Goal: Information Seeking & Learning: Learn about a topic

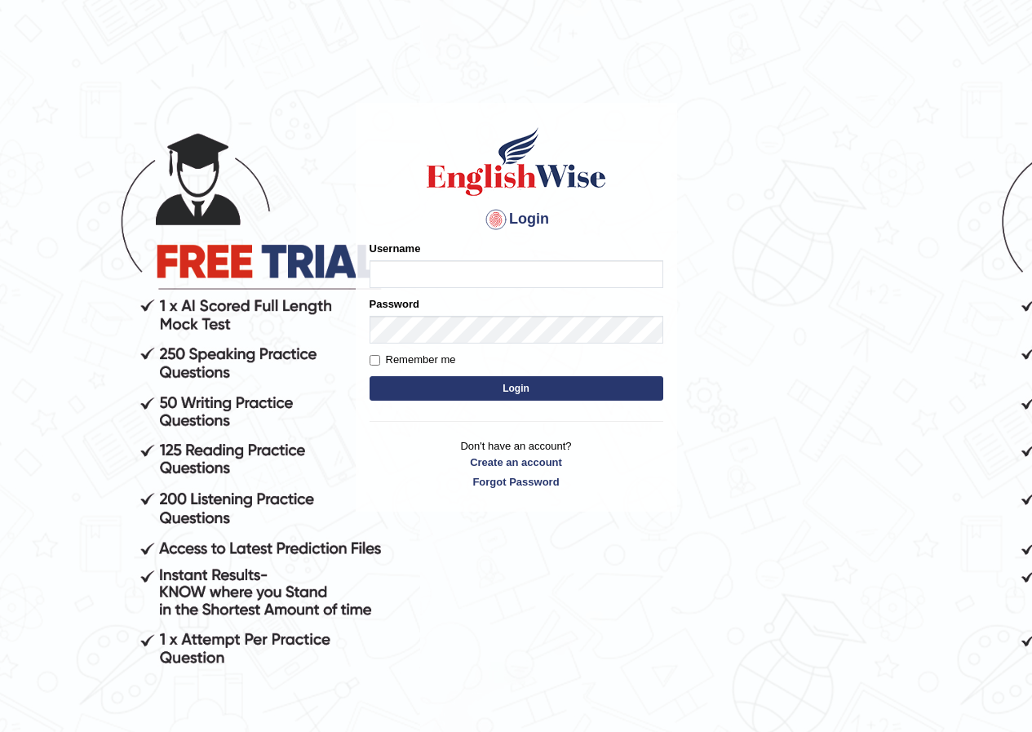
click at [456, 268] on input "Username" at bounding box center [517, 274] width 294 height 28
type input "pujan_parramatta"
click at [405, 386] on button "Login" at bounding box center [517, 388] width 294 height 24
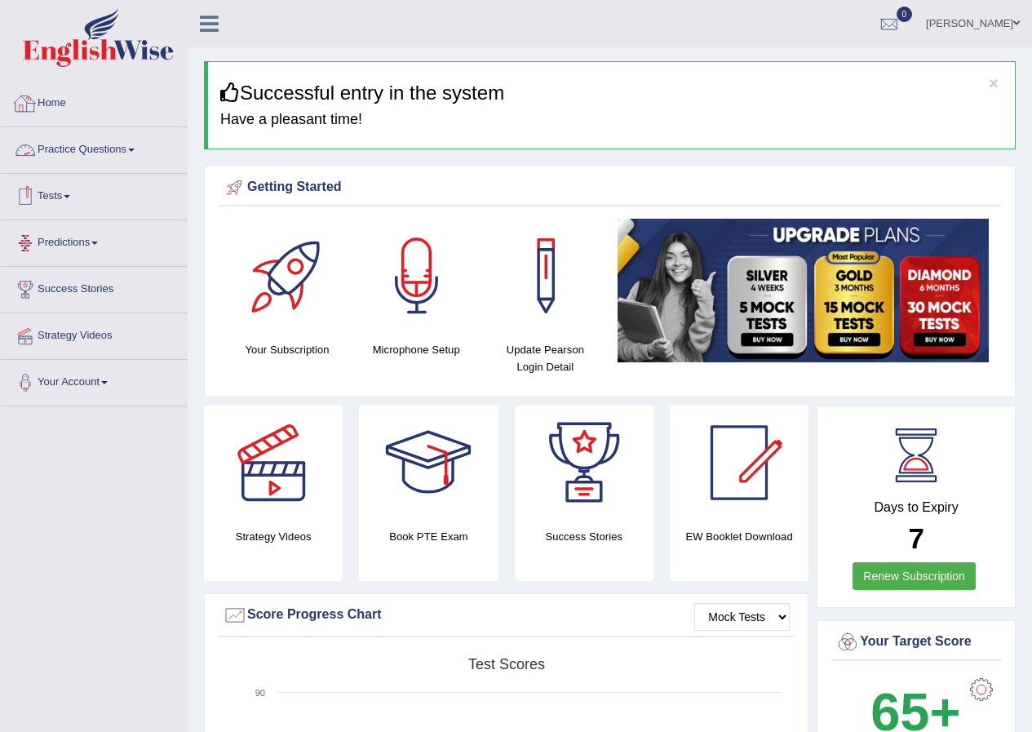
click at [88, 140] on link "Practice Questions" at bounding box center [94, 147] width 186 height 41
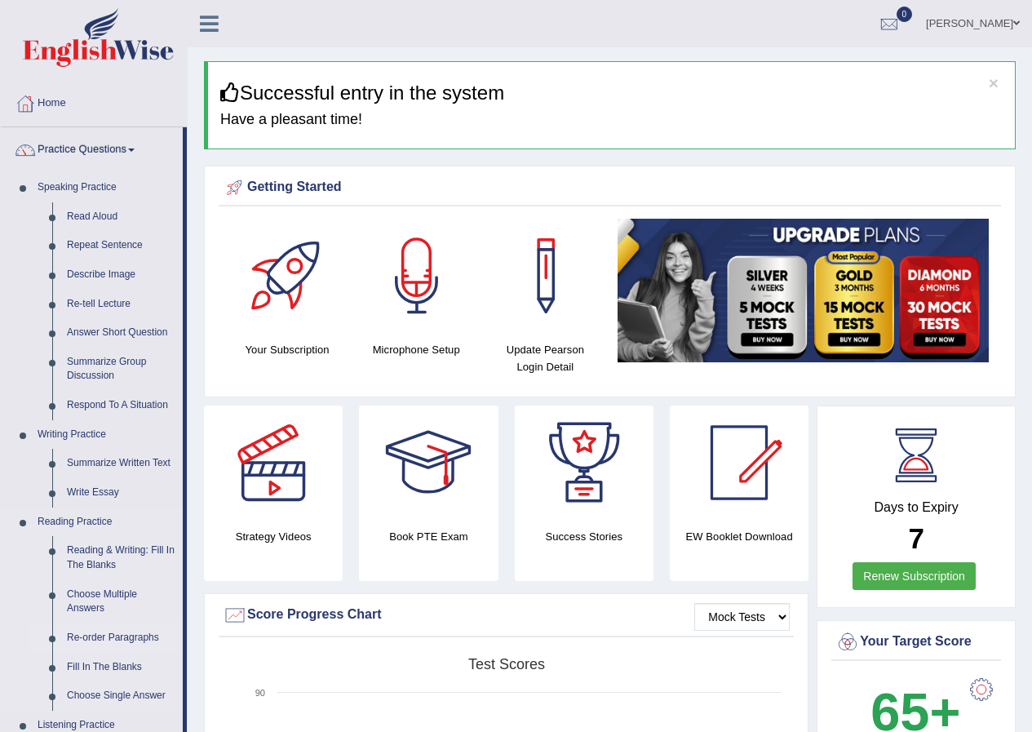
click at [125, 638] on link "Re-order Paragraphs" at bounding box center [121, 637] width 123 height 29
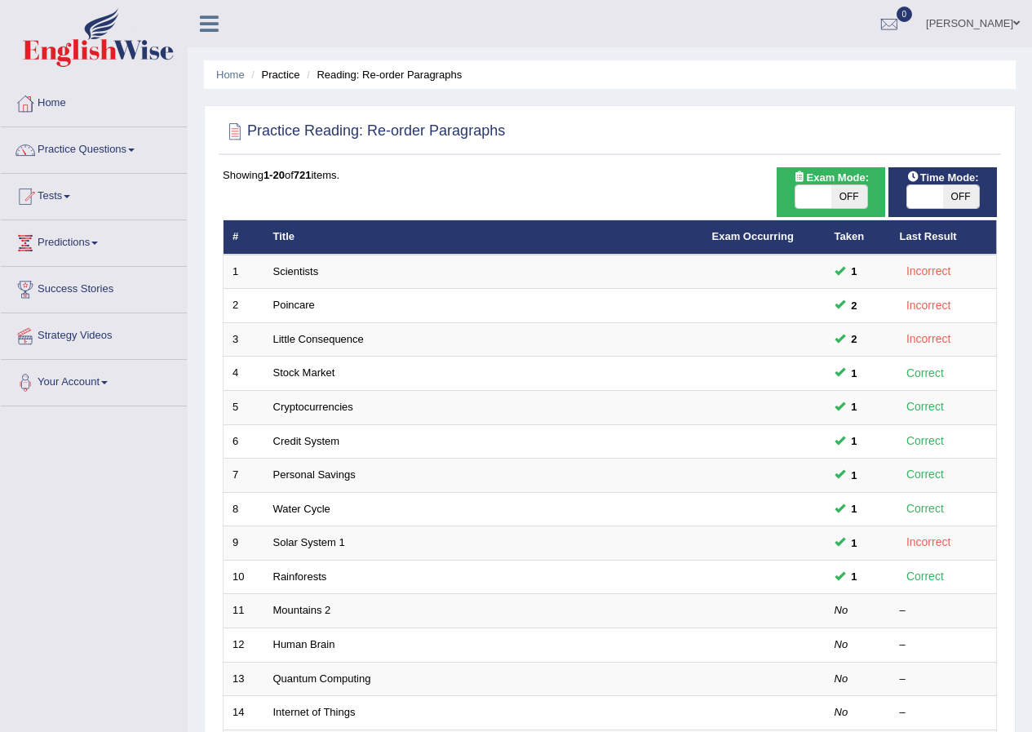
scroll to position [245, 0]
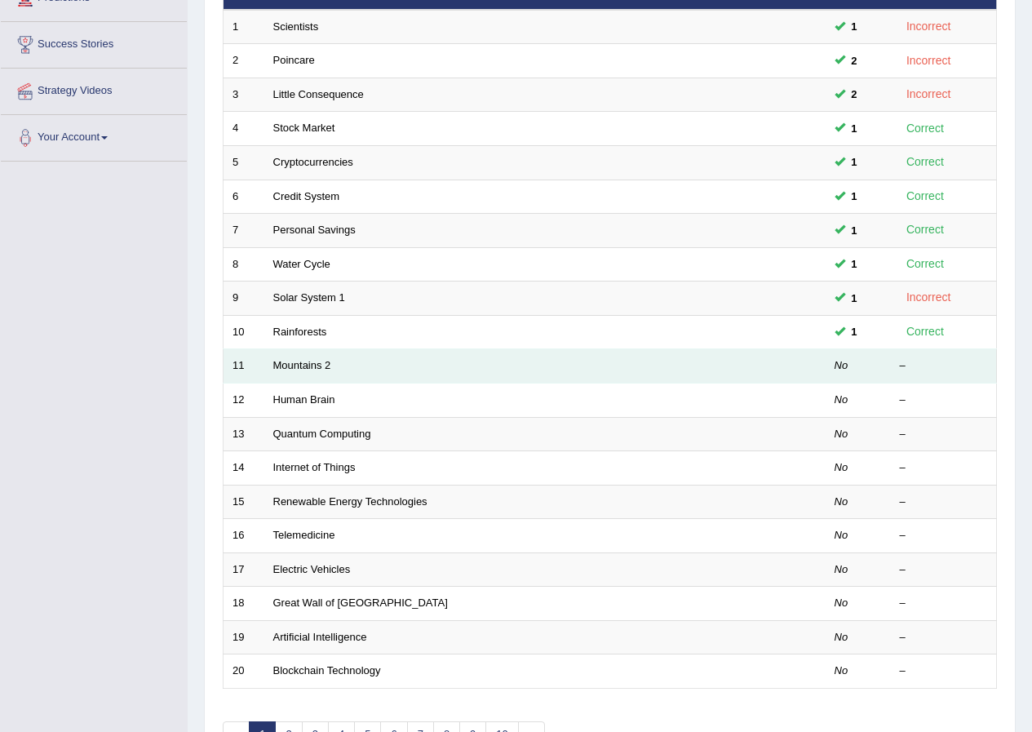
click at [294, 374] on td "Mountains 2" at bounding box center [483, 366] width 439 height 34
click at [309, 361] on link "Mountains 2" at bounding box center [302, 365] width 58 height 12
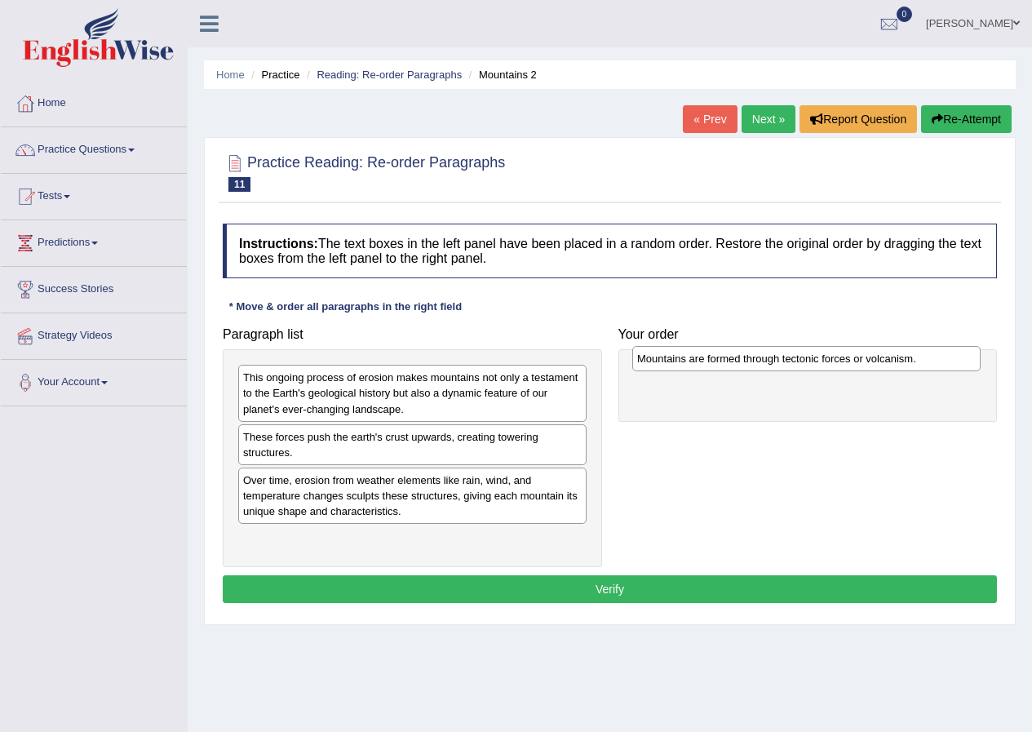
drag, startPoint x: 399, startPoint y: 386, endPoint x: 798, endPoint y: 366, distance: 399.4
click at [798, 366] on div "Mountains are formed through tectonic forces or volcanism." at bounding box center [806, 358] width 348 height 25
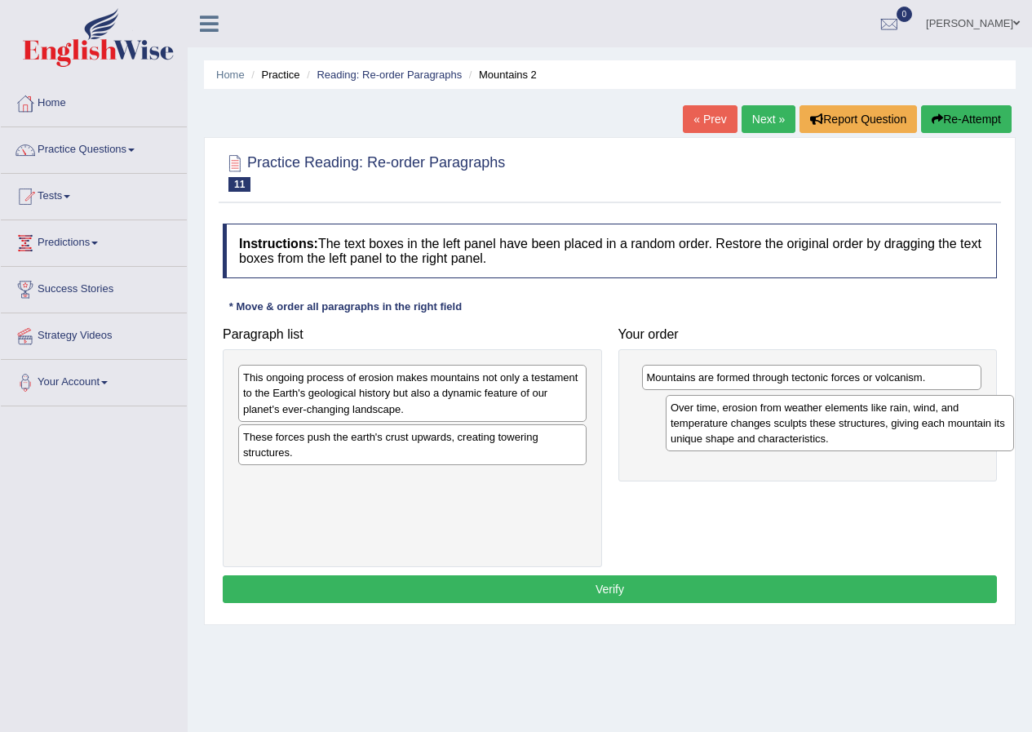
drag, startPoint x: 405, startPoint y: 499, endPoint x: 833, endPoint y: 427, distance: 433.6
click at [833, 427] on div "Over time, erosion from weather elements like rain, wind, and temperature chang…" at bounding box center [840, 423] width 348 height 56
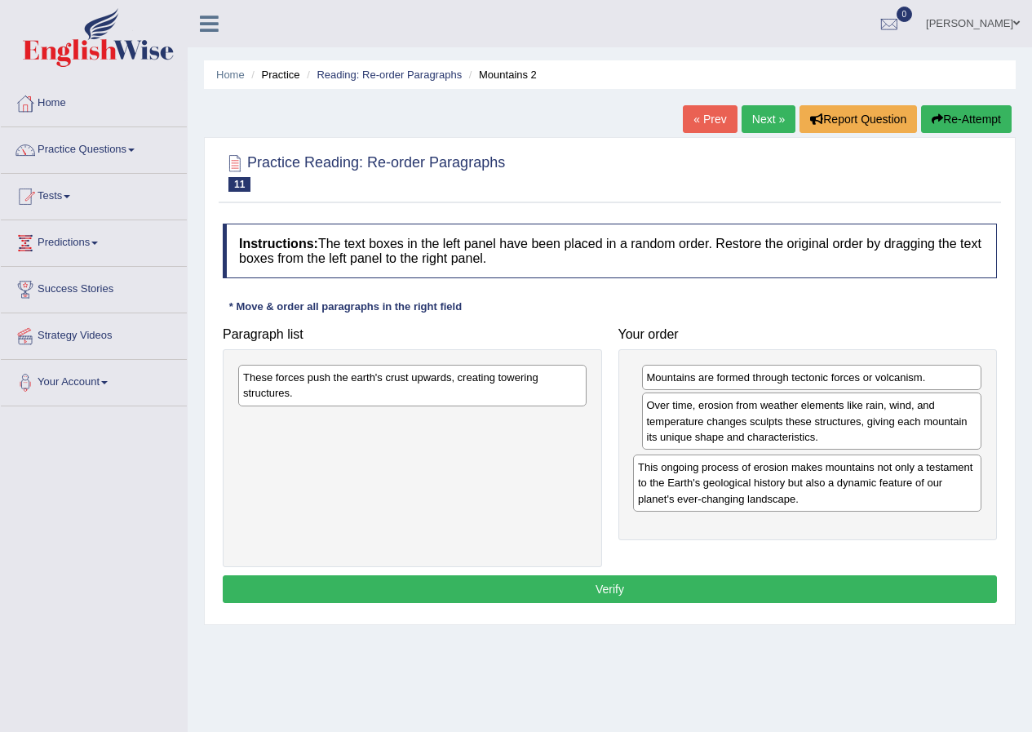
drag, startPoint x: 497, startPoint y: 402, endPoint x: 892, endPoint y: 491, distance: 404.7
click at [892, 491] on div "This ongoing process of erosion makes mountains not only a testament to the Ear…" at bounding box center [807, 482] width 348 height 56
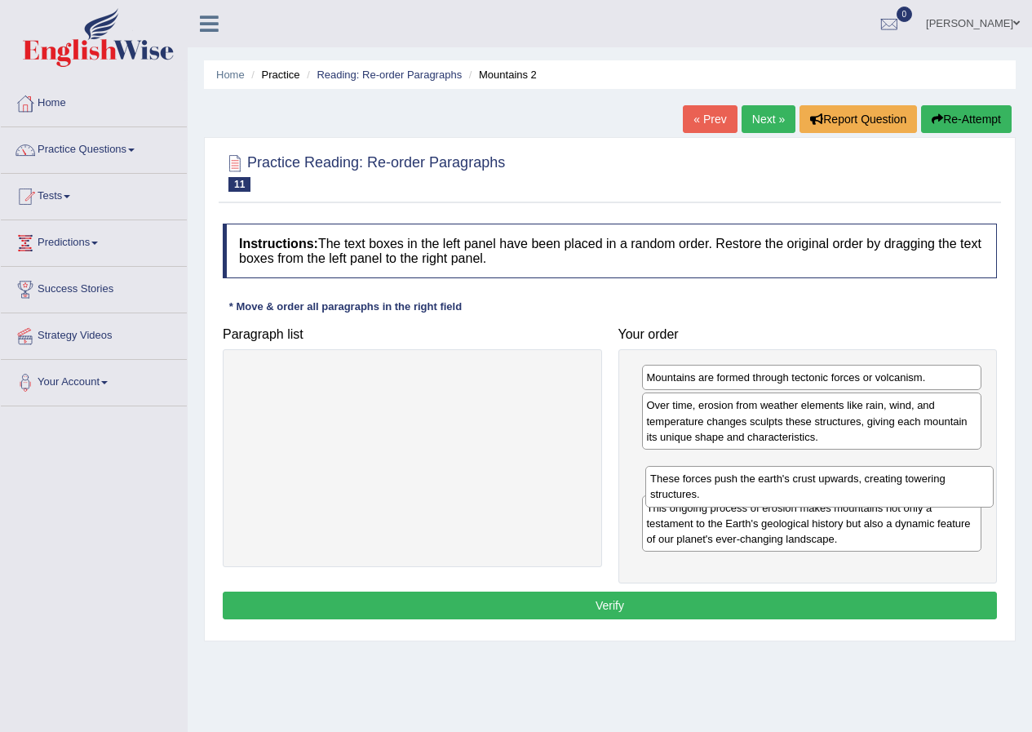
drag, startPoint x: 465, startPoint y: 392, endPoint x: 872, endPoint y: 493, distance: 419.5
click at [872, 493] on div "These forces push the earth's crust upwards, creating towering structures." at bounding box center [819, 486] width 348 height 41
click at [749, 601] on button "Verify" at bounding box center [610, 605] width 774 height 28
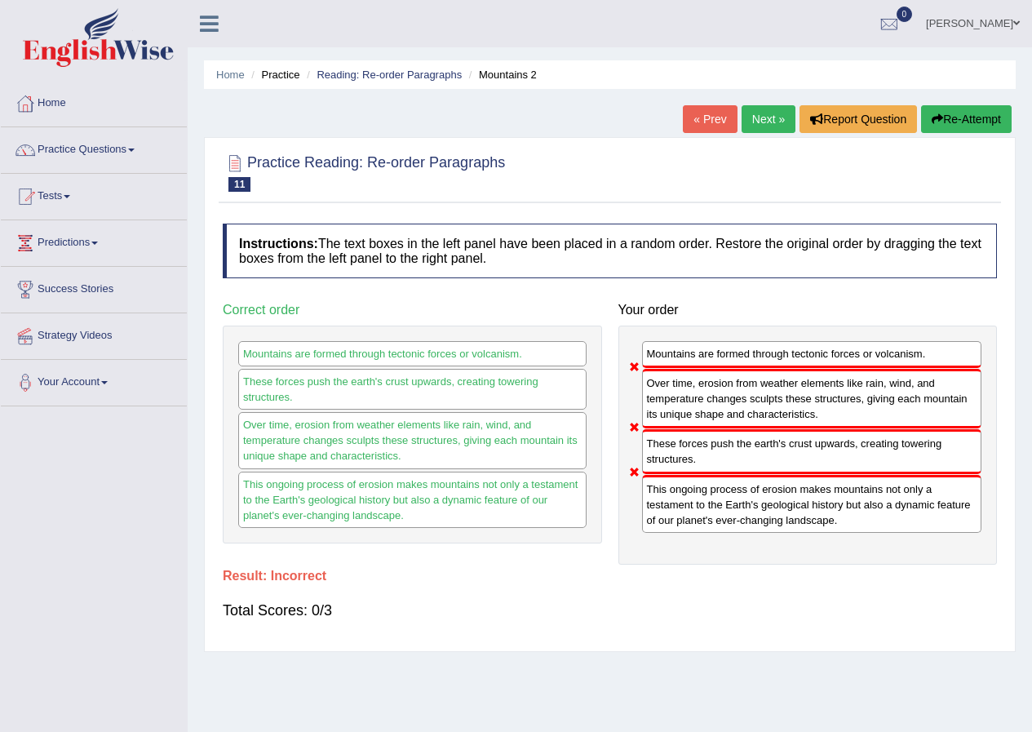
drag, startPoint x: 686, startPoint y: 461, endPoint x: 671, endPoint y: 392, distance: 71.1
click at [671, 392] on div "Mountains are formed through tectonic forces or volcanism. Over time, erosion f…" at bounding box center [807, 444] width 379 height 239
click at [671, 392] on div "Over time, erosion from weather elements like rain, wind, and temperature chang…" at bounding box center [812, 399] width 340 height 60
drag, startPoint x: 682, startPoint y: 427, endPoint x: 683, endPoint y: 497, distance: 69.3
click at [683, 495] on div "Mountains are formed through tectonic forces or volcanism. Over time, erosion f…" at bounding box center [807, 444] width 379 height 239
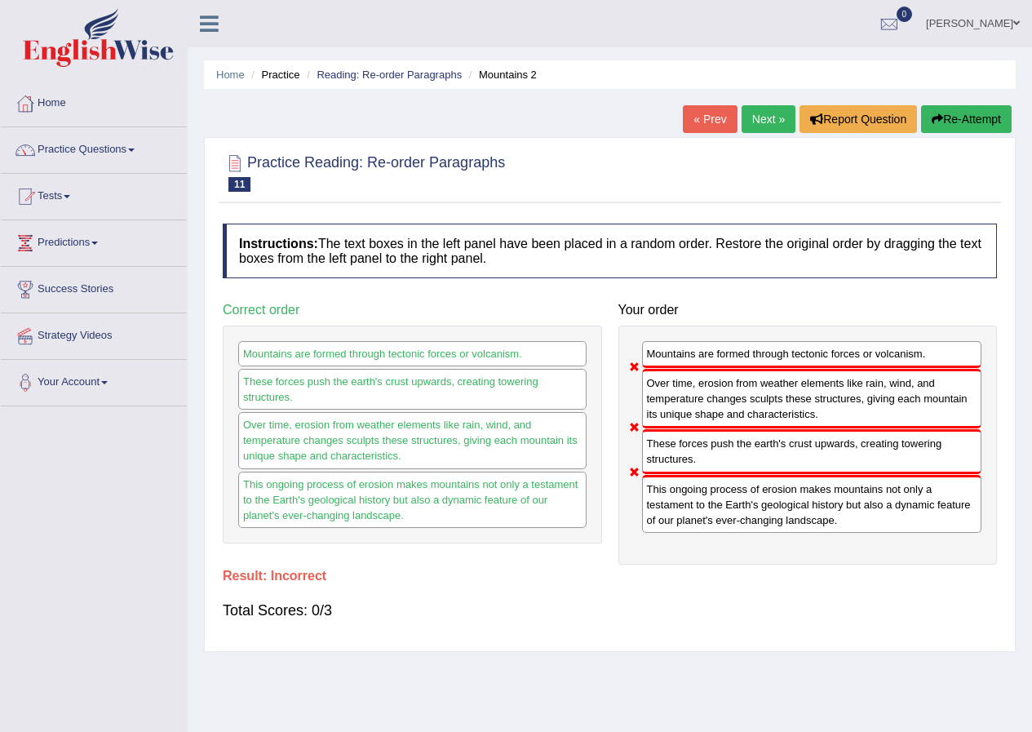
click at [681, 500] on div "This ongoing process of erosion makes mountains not only a testament to the Ear…" at bounding box center [812, 504] width 340 height 58
click at [773, 118] on link "Next »" at bounding box center [769, 119] width 54 height 28
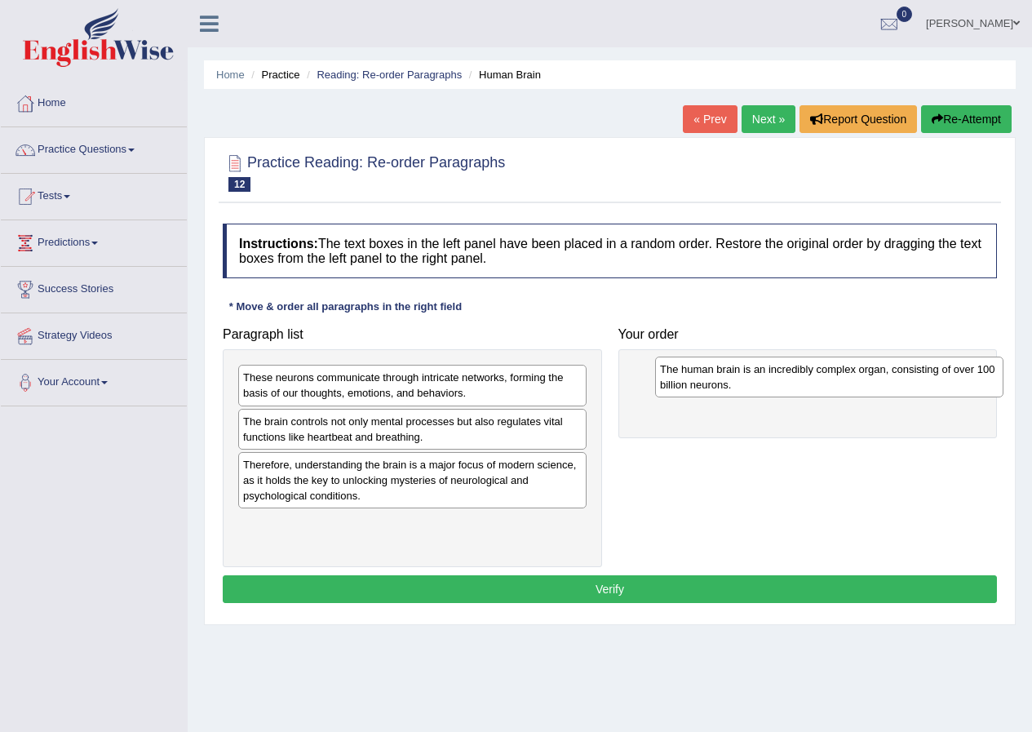
drag, startPoint x: 371, startPoint y: 473, endPoint x: 788, endPoint y: 378, distance: 427.6
click at [788, 378] on div "The human brain is an incredibly complex organ, consisting of over 100 billion …" at bounding box center [829, 376] width 348 height 41
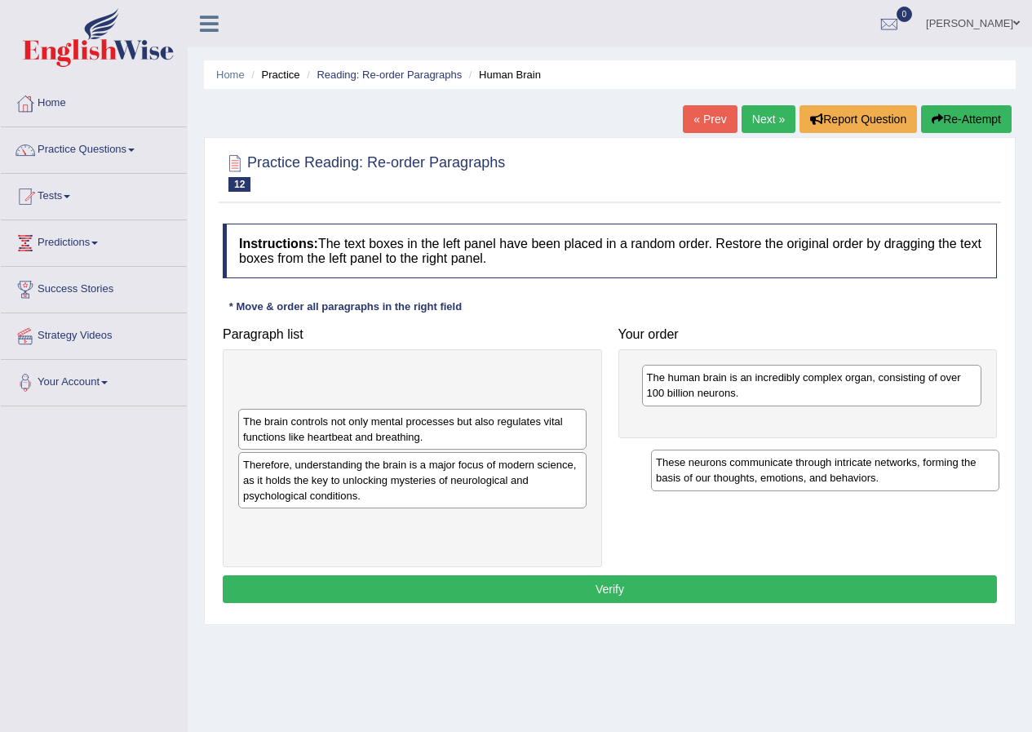
drag, startPoint x: 518, startPoint y: 383, endPoint x: 927, endPoint y: 466, distance: 417.1
click at [927, 466] on div "These neurons communicate through intricate networks, forming the basis of our …" at bounding box center [825, 469] width 348 height 41
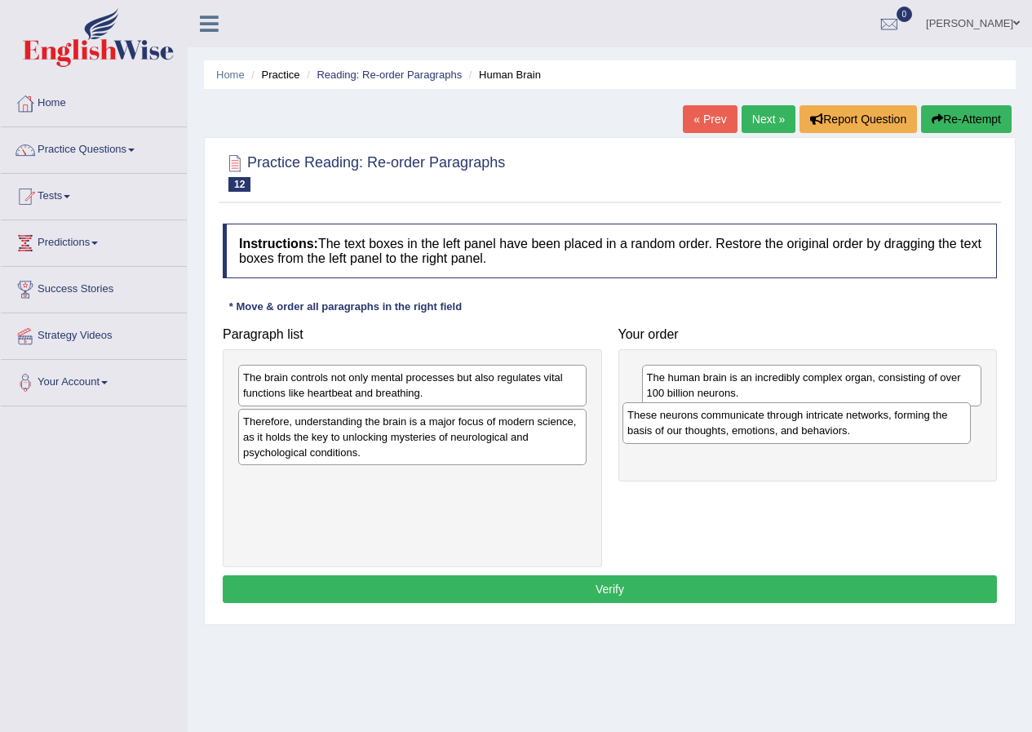
drag, startPoint x: 546, startPoint y: 393, endPoint x: 930, endPoint y: 431, distance: 386.1
click at [930, 431] on div "These neurons communicate through intricate networks, forming the basis of our …" at bounding box center [796, 422] width 348 height 41
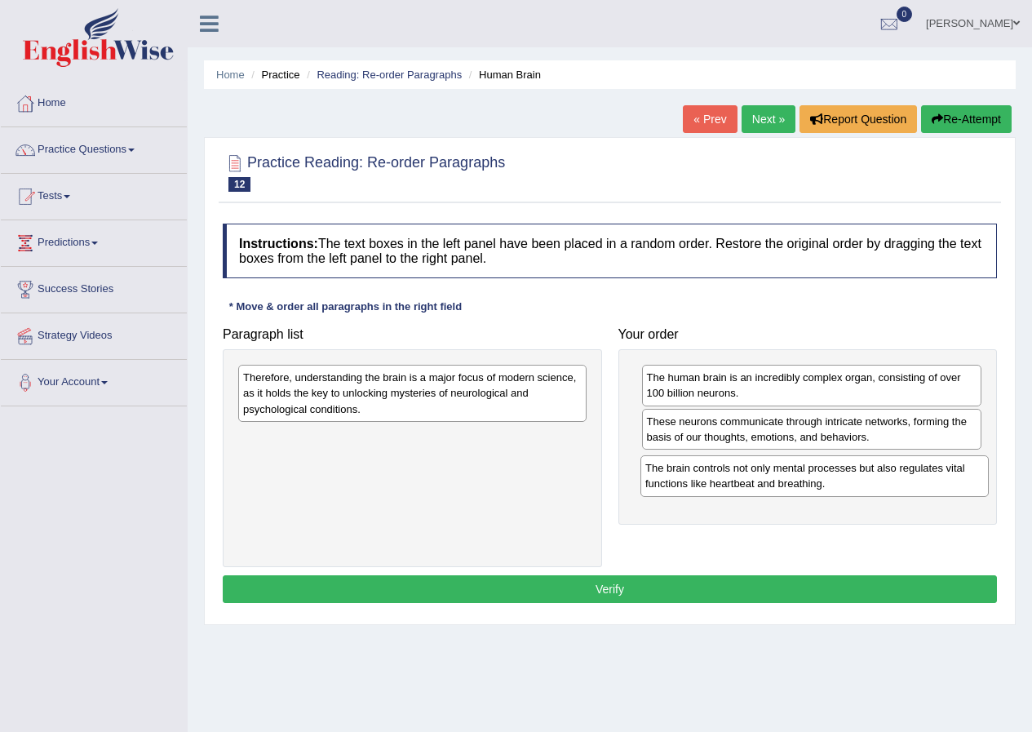
drag, startPoint x: 468, startPoint y: 390, endPoint x: 870, endPoint y: 480, distance: 412.2
click at [870, 480] on div "The brain controls not only mental processes but also regulates vital functions…" at bounding box center [814, 475] width 348 height 41
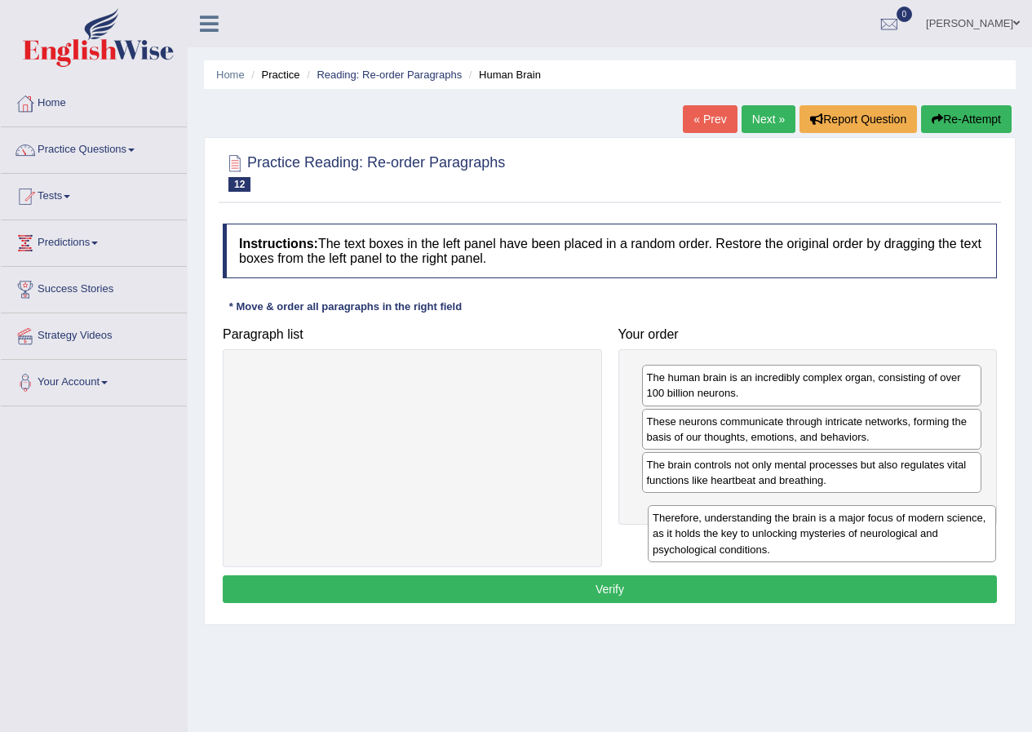
drag, startPoint x: 441, startPoint y: 380, endPoint x: 848, endPoint y: 520, distance: 430.6
click at [848, 520] on div "Therefore, understanding the brain is a major focus of modern science, as it ho…" at bounding box center [822, 533] width 348 height 56
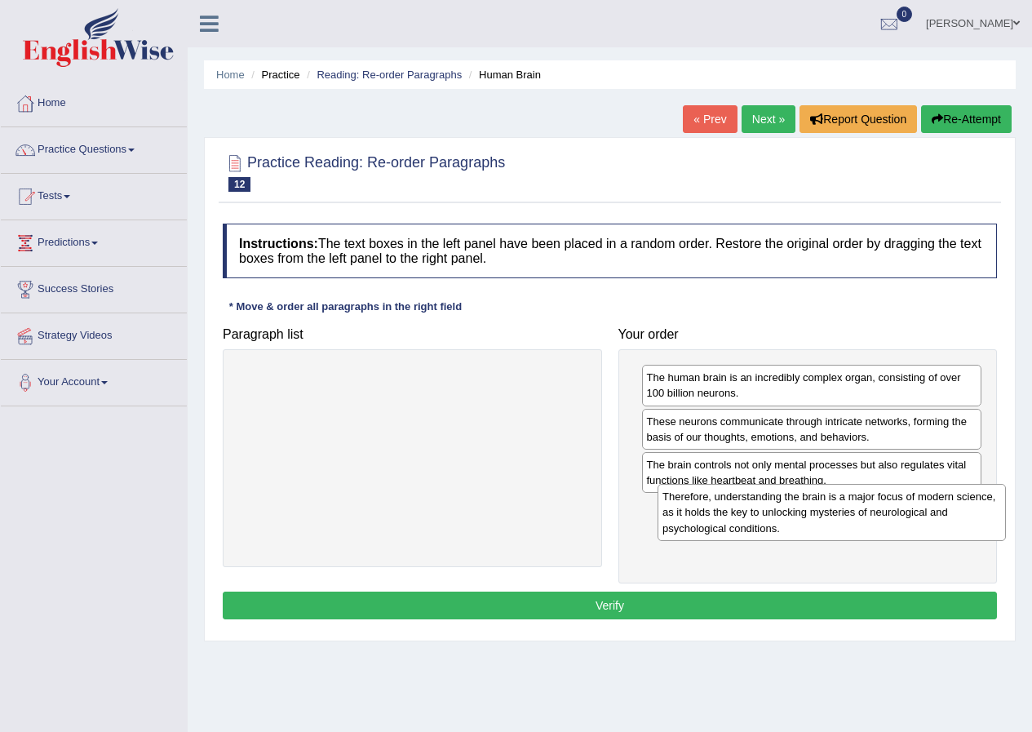
drag, startPoint x: 487, startPoint y: 403, endPoint x: 906, endPoint y: 522, distance: 435.9
click at [906, 522] on div "Therefore, understanding the brain is a major focus of modern science, as it ho…" at bounding box center [832, 512] width 348 height 56
click at [906, 522] on div "Therefore, understanding the brain is a major focus of modern science, as it ho…" at bounding box center [832, 513] width 348 height 56
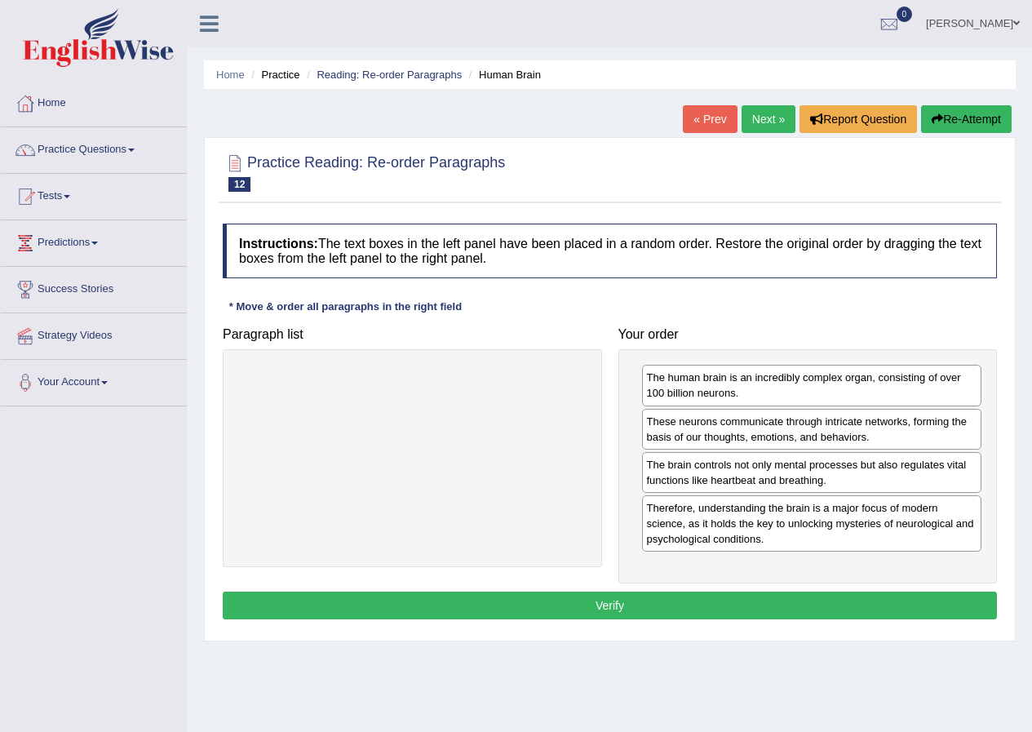
click at [721, 616] on button "Verify" at bounding box center [610, 605] width 774 height 28
click at [721, 616] on div "Home Practice Reading: Re-order Paragraphs Human Brain « Prev Next » Report Que…" at bounding box center [610, 408] width 844 height 816
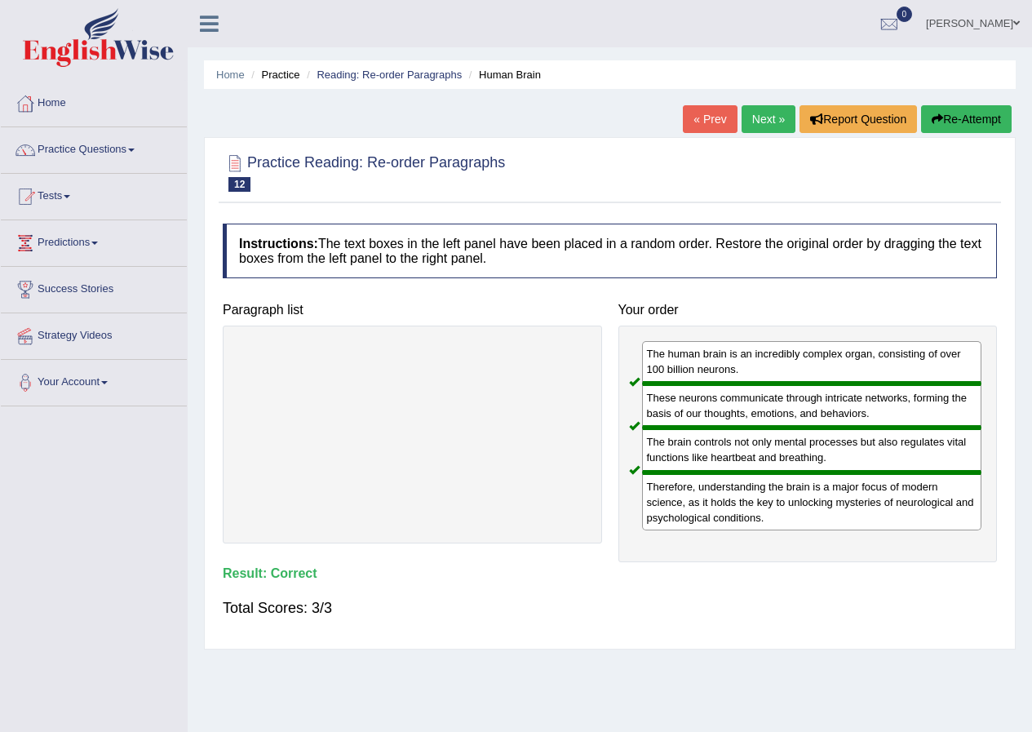
click at [784, 111] on link "Next »" at bounding box center [769, 119] width 54 height 28
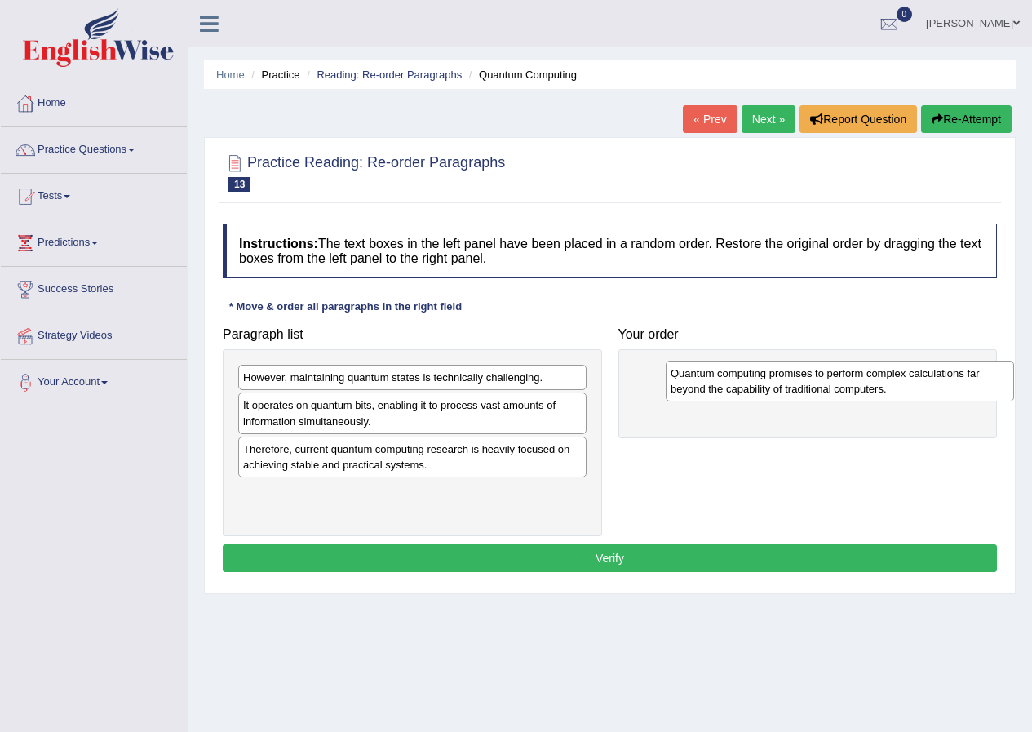
drag, startPoint x: 390, startPoint y: 505, endPoint x: 818, endPoint y: 382, distance: 445.6
click at [818, 382] on div "Quantum computing promises to perform complex calculations far beyond the capab…" at bounding box center [840, 381] width 348 height 41
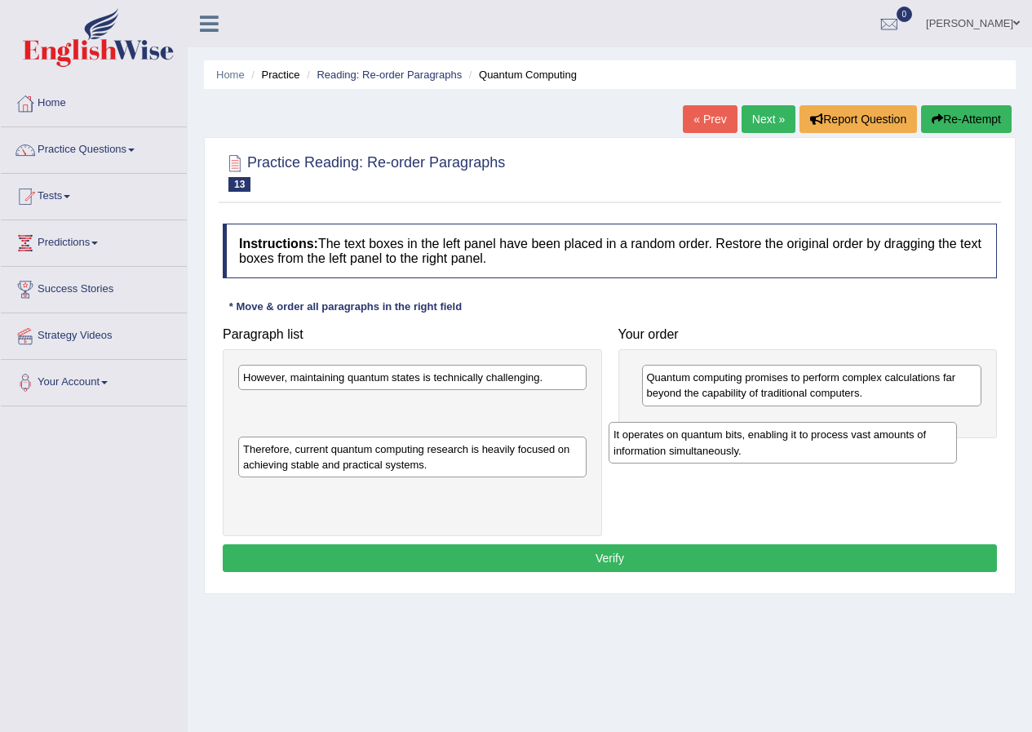
drag, startPoint x: 415, startPoint y: 405, endPoint x: 786, endPoint y: 435, distance: 371.5
click at [786, 435] on div "It operates on quantum bits, enabling it to process vast amounts of information…" at bounding box center [783, 442] width 348 height 41
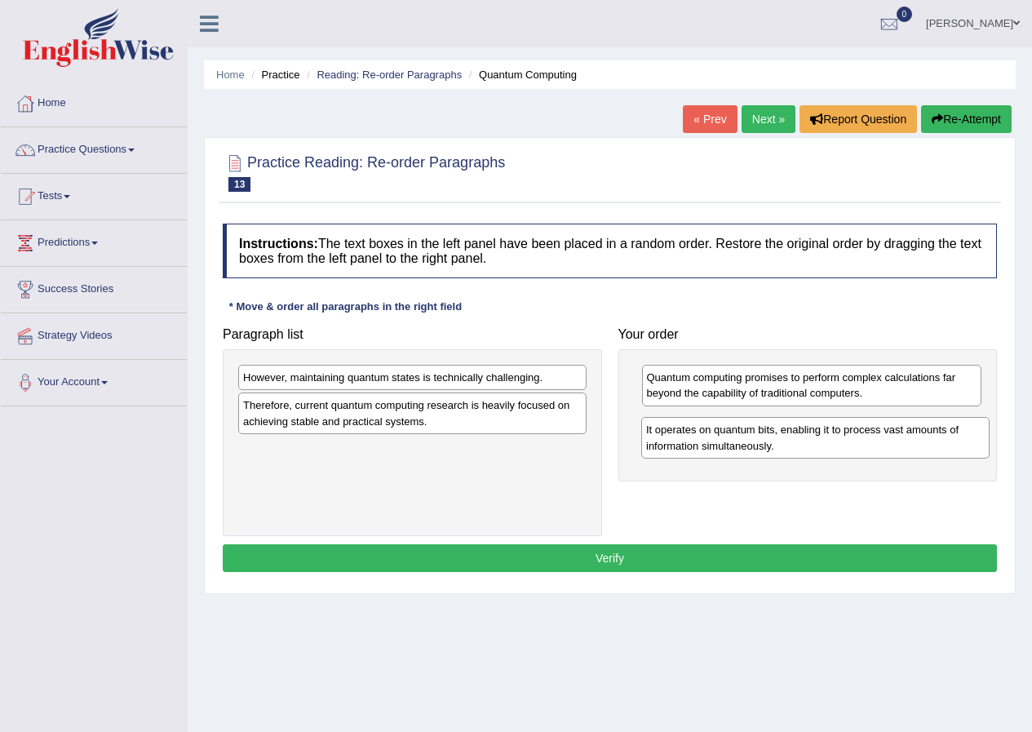
drag, startPoint x: 420, startPoint y: 410, endPoint x: 823, endPoint y: 435, distance: 403.7
click at [823, 435] on div "It operates on quantum bits, enabling it to process vast amounts of information…" at bounding box center [815, 437] width 348 height 41
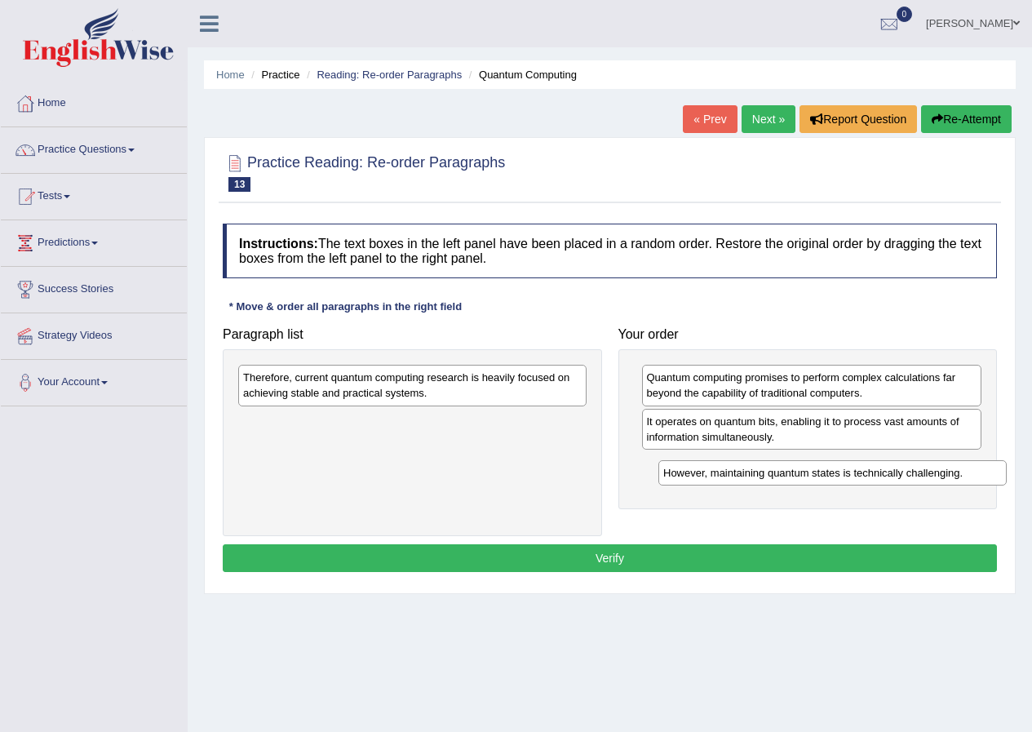
drag, startPoint x: 478, startPoint y: 380, endPoint x: 898, endPoint y: 476, distance: 430.8
click at [898, 476] on div "However, maintaining quantum states is technically challenging." at bounding box center [832, 472] width 348 height 25
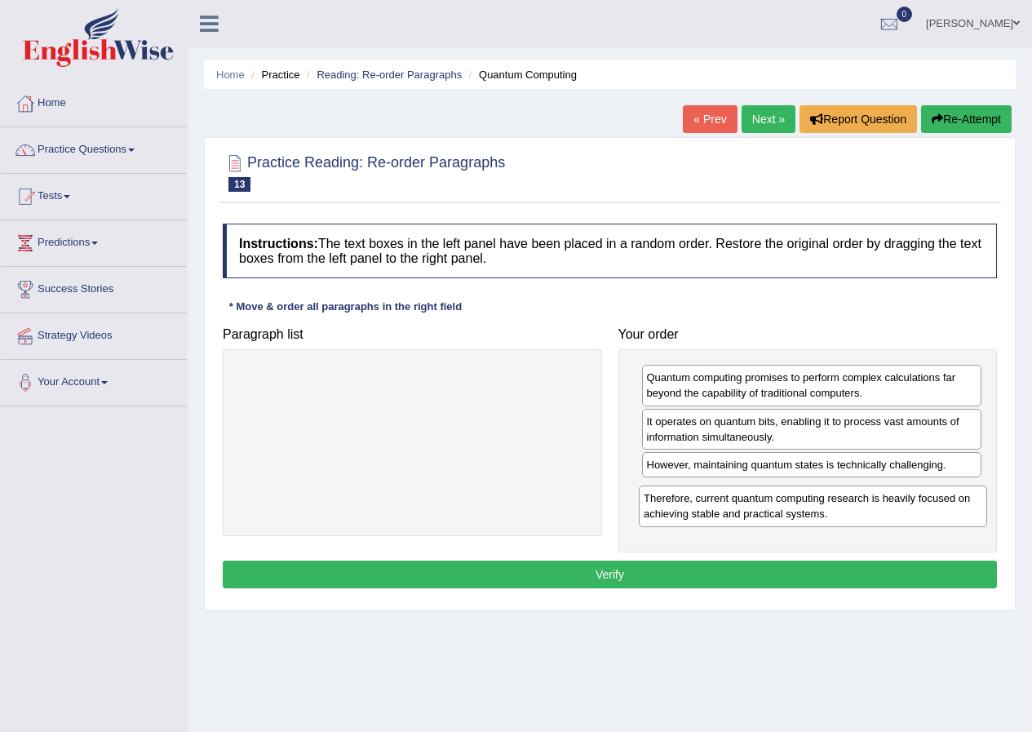
drag, startPoint x: 472, startPoint y: 379, endPoint x: 873, endPoint y: 499, distance: 418.3
click at [873, 499] on div "Therefore, current quantum computing research is heavily focused on achieving s…" at bounding box center [813, 505] width 348 height 41
click at [760, 575] on button "Verify" at bounding box center [610, 574] width 774 height 28
click at [760, 575] on div "Home Practice Reading: Re-order Paragraphs Quantum Computing « Prev Next » Repo…" at bounding box center [610, 408] width 844 height 816
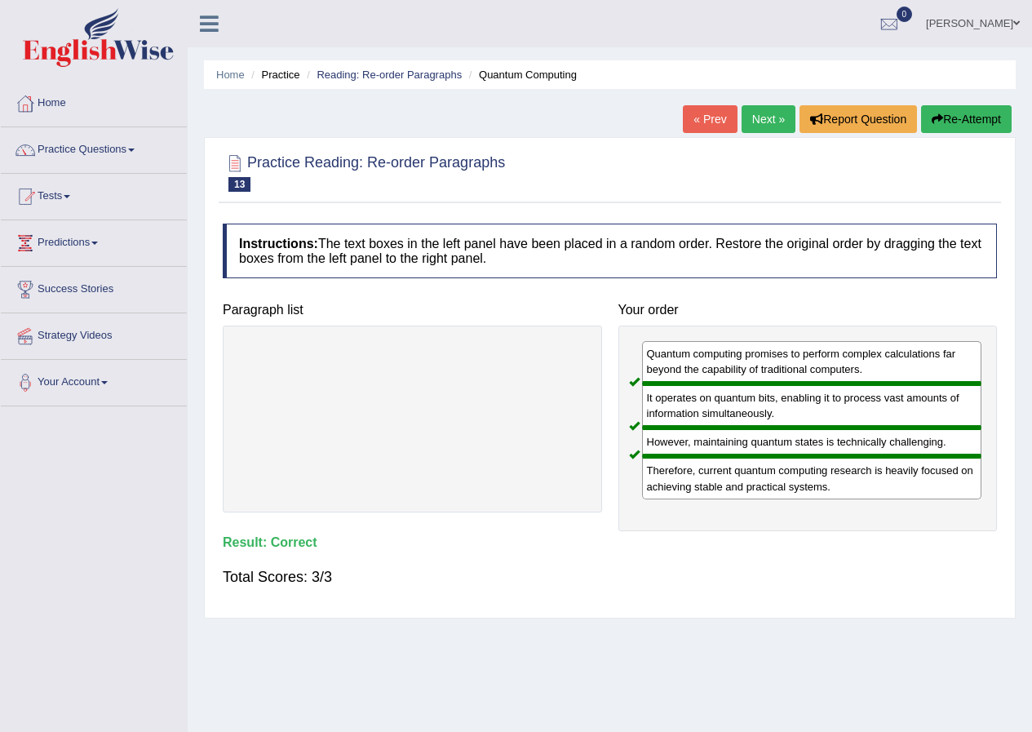
click at [767, 123] on link "Next »" at bounding box center [769, 119] width 54 height 28
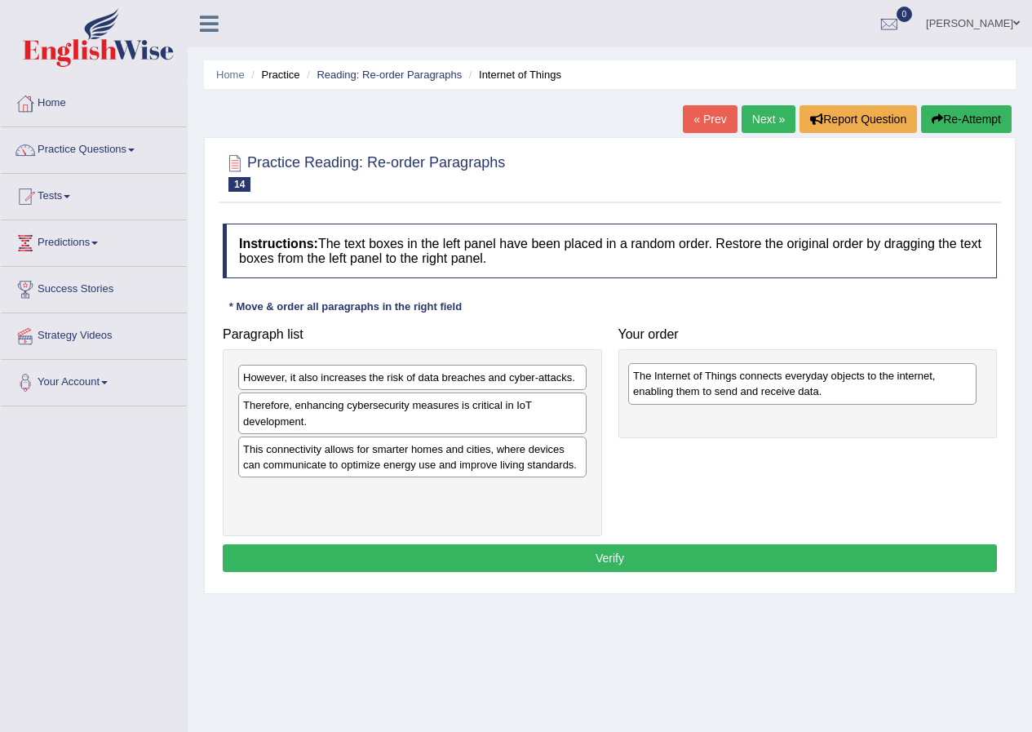
drag, startPoint x: 392, startPoint y: 392, endPoint x: 782, endPoint y: 391, distance: 389.9
click at [782, 391] on div "The Internet of Things connects everyday objects to the internet, enabling them…" at bounding box center [802, 383] width 348 height 41
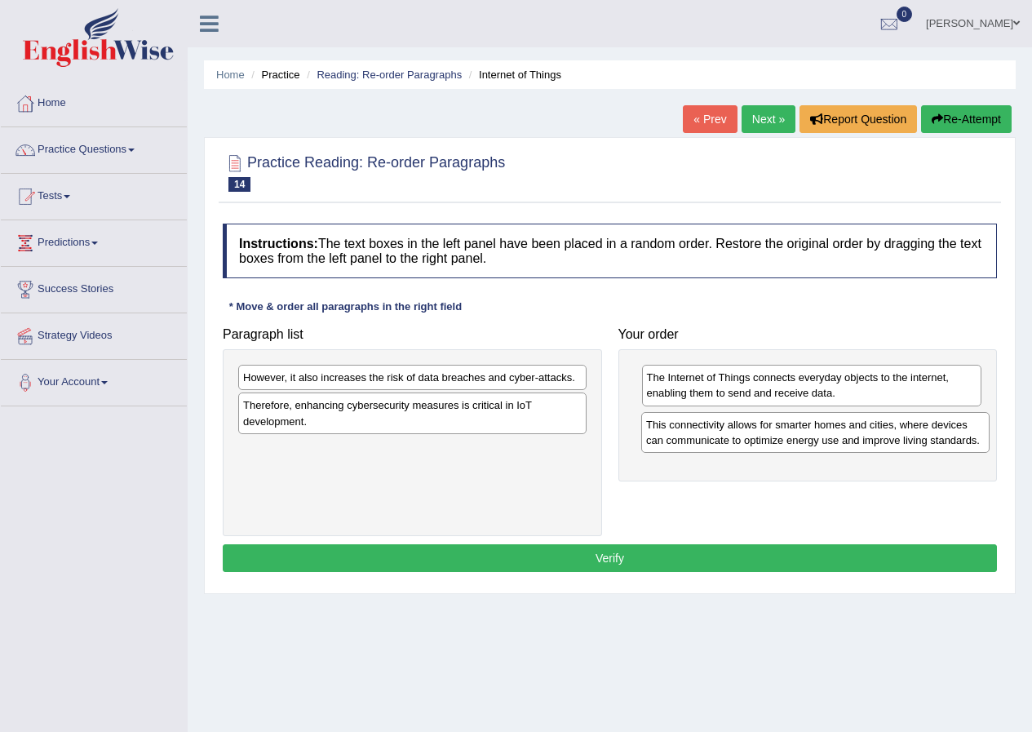
drag, startPoint x: 330, startPoint y: 457, endPoint x: 733, endPoint y: 432, distance: 403.7
click at [733, 432] on div "This connectivity allows for smarter homes and cities, where devices can commun…" at bounding box center [815, 432] width 348 height 41
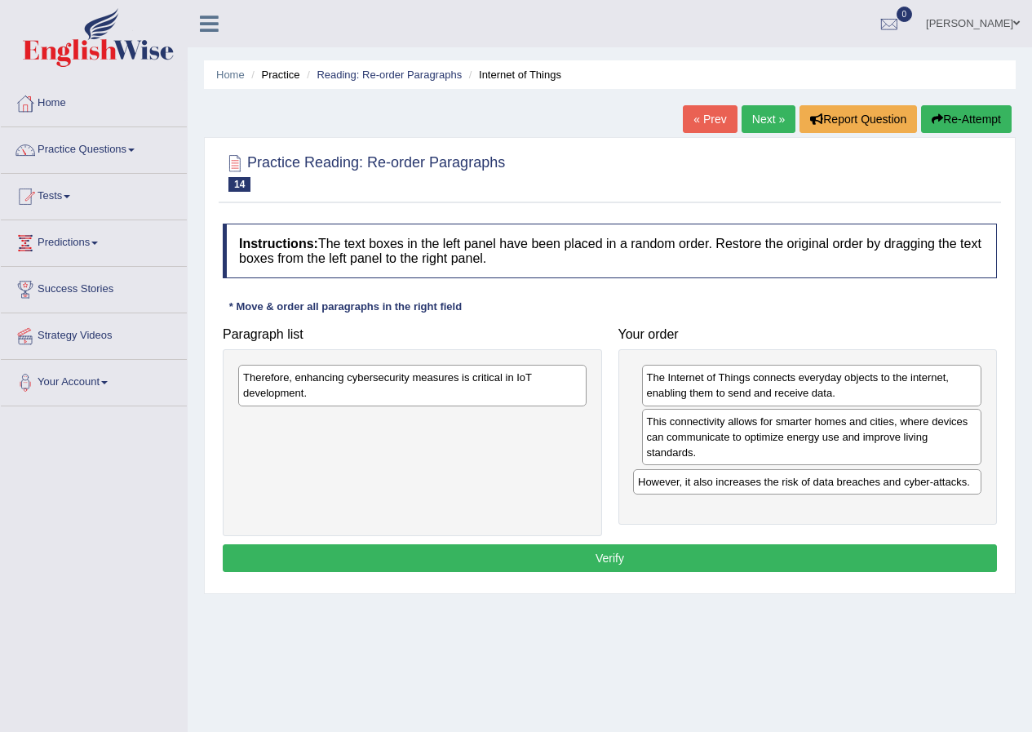
drag, startPoint x: 494, startPoint y: 384, endPoint x: 888, endPoint y: 489, distance: 408.4
click at [888, 489] on div "However, it also increases the risk of data breaches and cyber-attacks." at bounding box center [807, 481] width 348 height 25
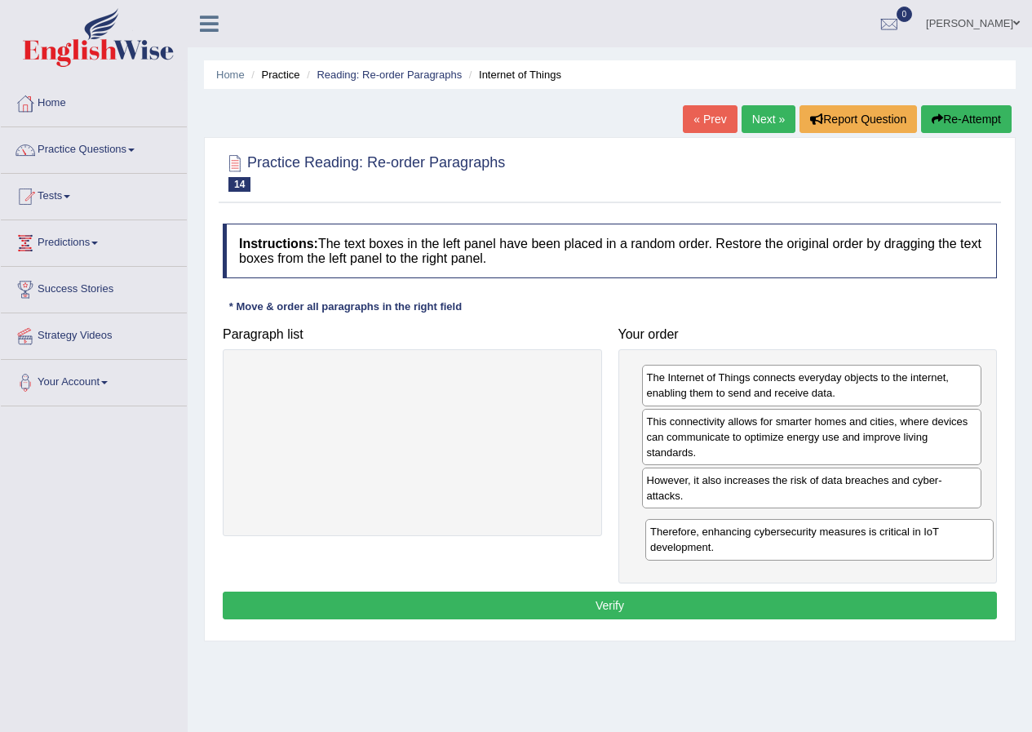
drag, startPoint x: 497, startPoint y: 387, endPoint x: 904, endPoint y: 542, distance: 435.3
click at [904, 542] on div "Therefore, enhancing cybersecurity measures is critical in IoT development." at bounding box center [819, 539] width 348 height 41
click at [813, 609] on button "Verify" at bounding box center [610, 605] width 774 height 28
click at [813, 609] on div "Home Practice Reading: Re-order Paragraphs Internet of Things « Prev Next » Rep…" at bounding box center [610, 408] width 844 height 816
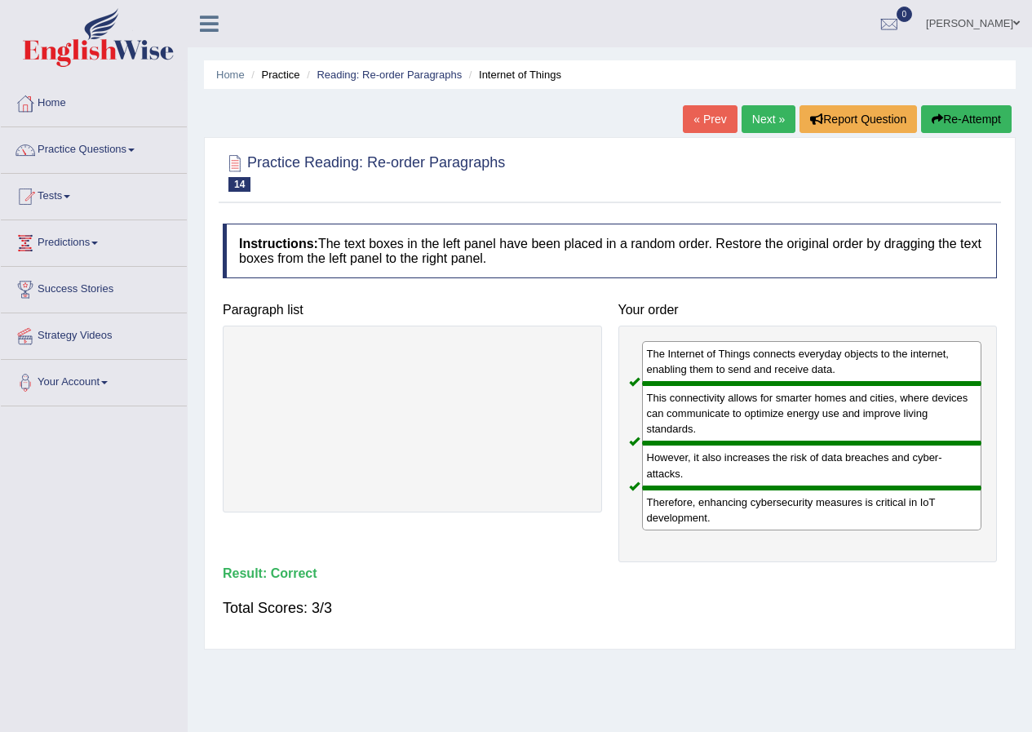
click at [757, 122] on link "Next »" at bounding box center [769, 119] width 54 height 28
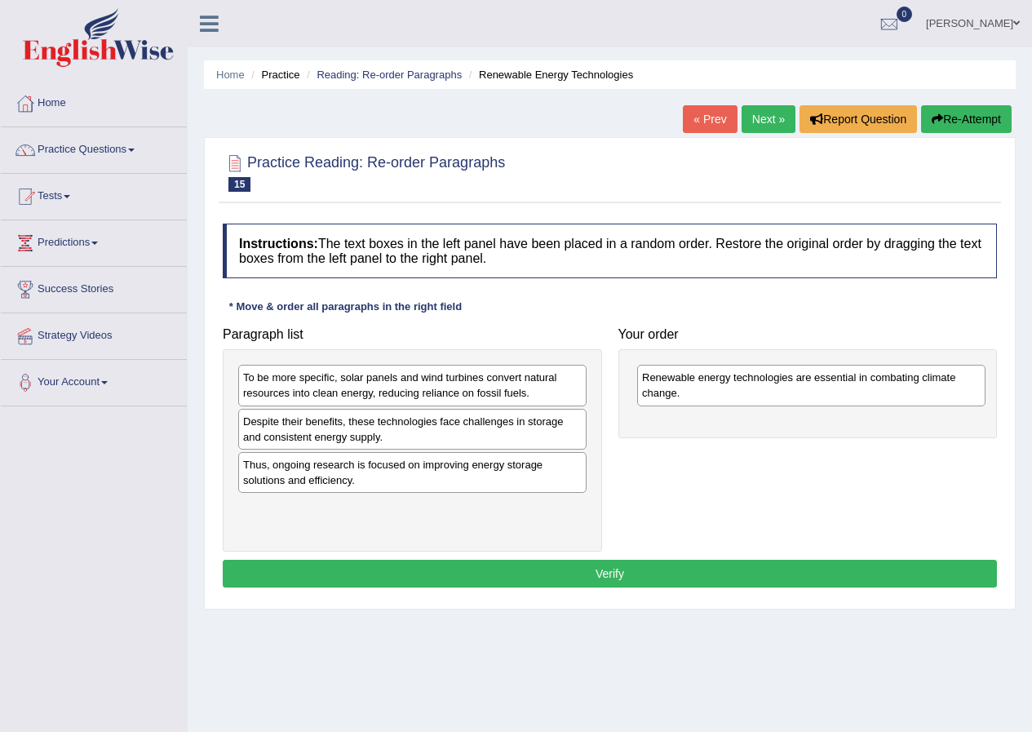
drag, startPoint x: 323, startPoint y: 395, endPoint x: 722, endPoint y: 395, distance: 398.9
click at [722, 395] on div "Renewable energy technologies are essential in combating climate change." at bounding box center [811, 385] width 348 height 41
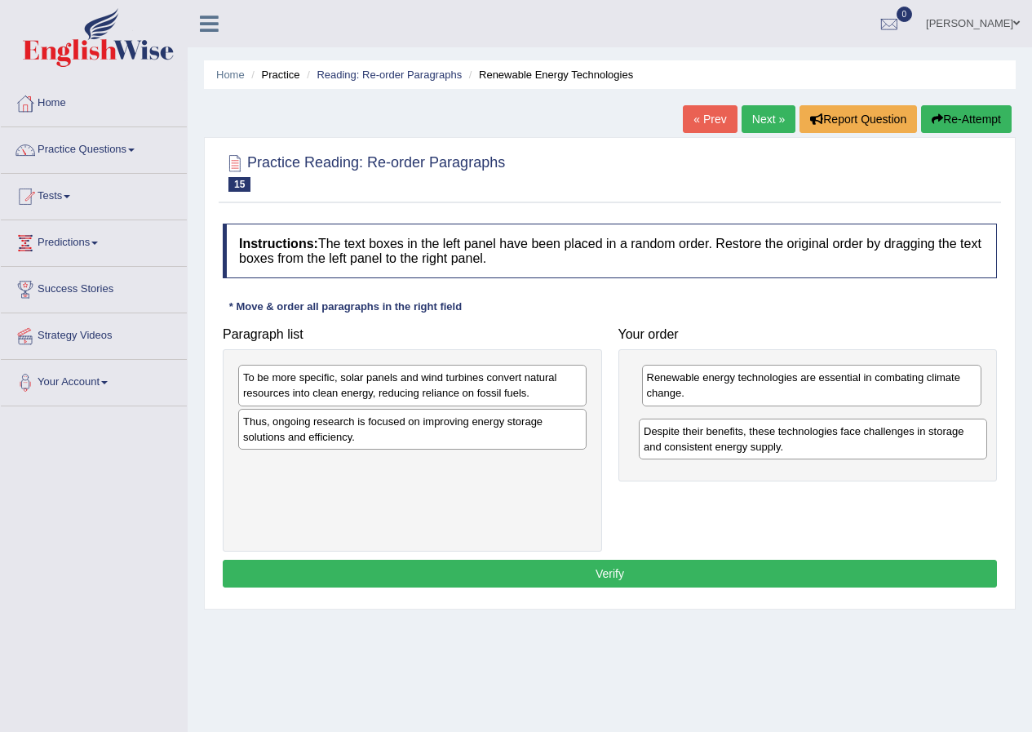
drag, startPoint x: 358, startPoint y: 441, endPoint x: 759, endPoint y: 451, distance: 400.7
click at [759, 451] on div "Despite their benefits, these technologies face challenges in storage and consi…" at bounding box center [813, 438] width 348 height 41
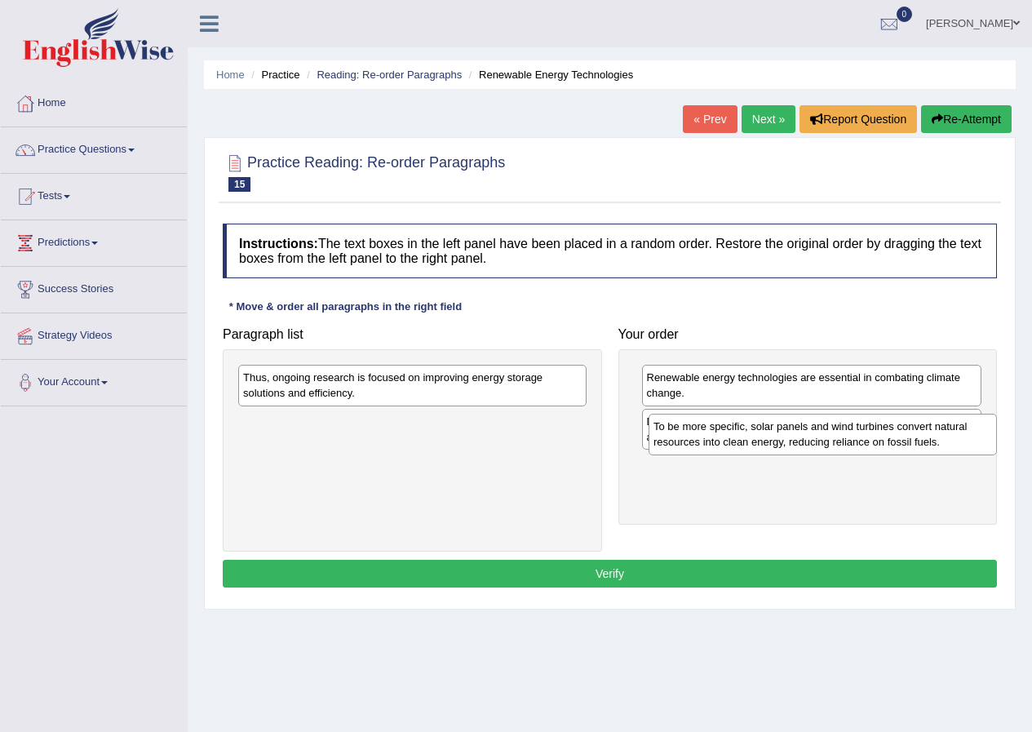
drag, startPoint x: 495, startPoint y: 396, endPoint x: 906, endPoint y: 445, distance: 413.2
click at [906, 445] on div "To be more specific, solar panels and wind turbines convert natural resources i…" at bounding box center [823, 434] width 348 height 41
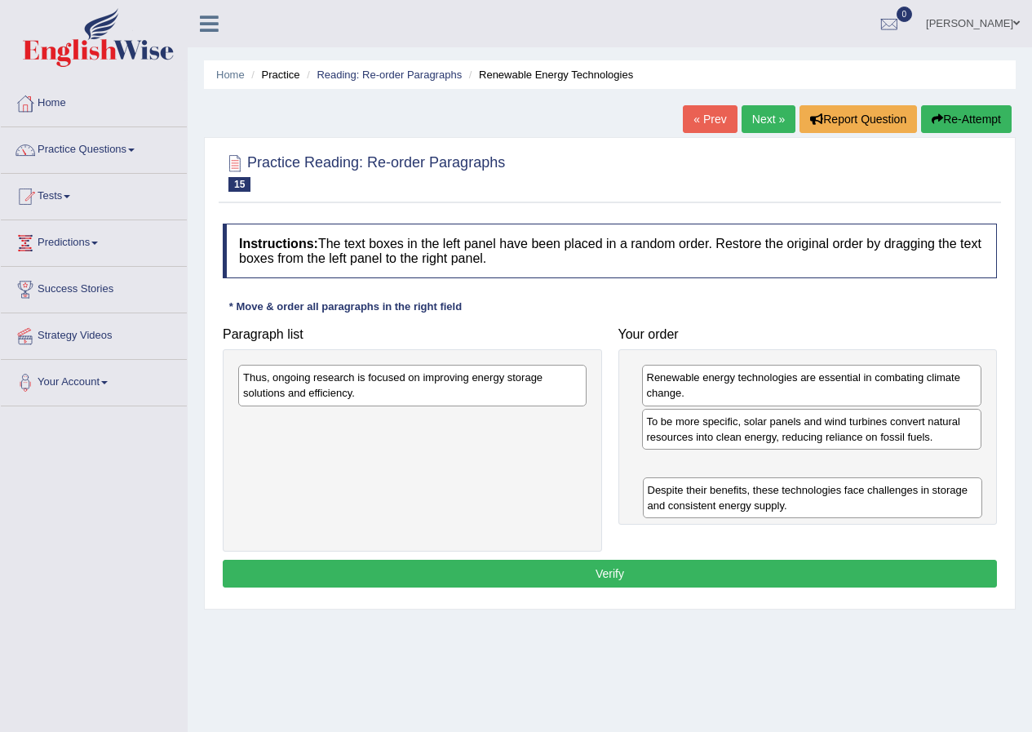
drag, startPoint x: 838, startPoint y: 436, endPoint x: 839, endPoint y: 505, distance: 68.5
click at [839, 505] on div "Despite their benefits, these technologies face challenges in storage and consi…" at bounding box center [813, 497] width 340 height 41
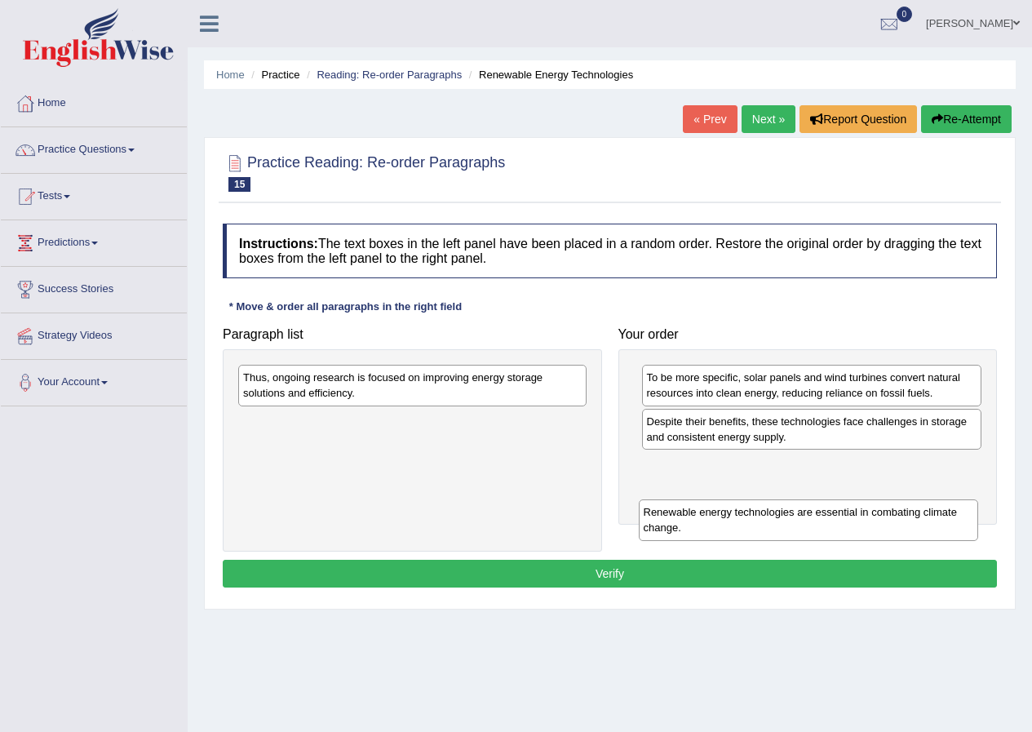
drag, startPoint x: 734, startPoint y: 386, endPoint x: 731, endPoint y: 520, distance: 134.6
click at [731, 520] on div "Renewable energy technologies are essential in combating climate change." at bounding box center [809, 519] width 340 height 41
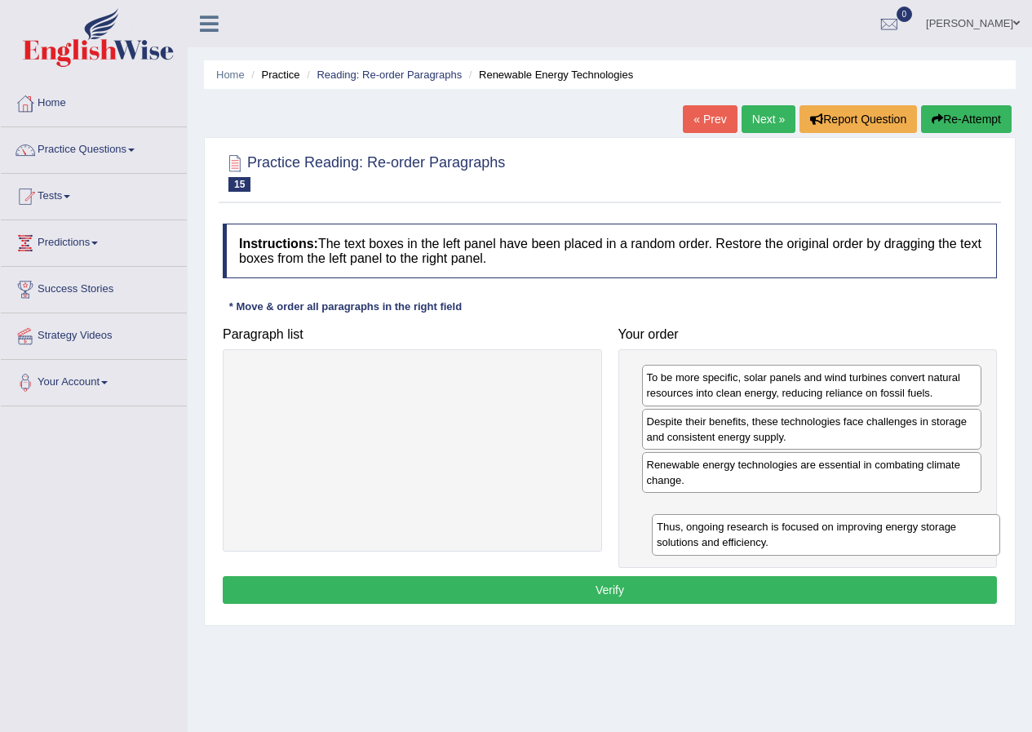
drag, startPoint x: 386, startPoint y: 384, endPoint x: 799, endPoint y: 534, distance: 439.7
click at [799, 534] on div "Thus, ongoing research is focused on improving energy storage solutions and eff…" at bounding box center [826, 534] width 348 height 41
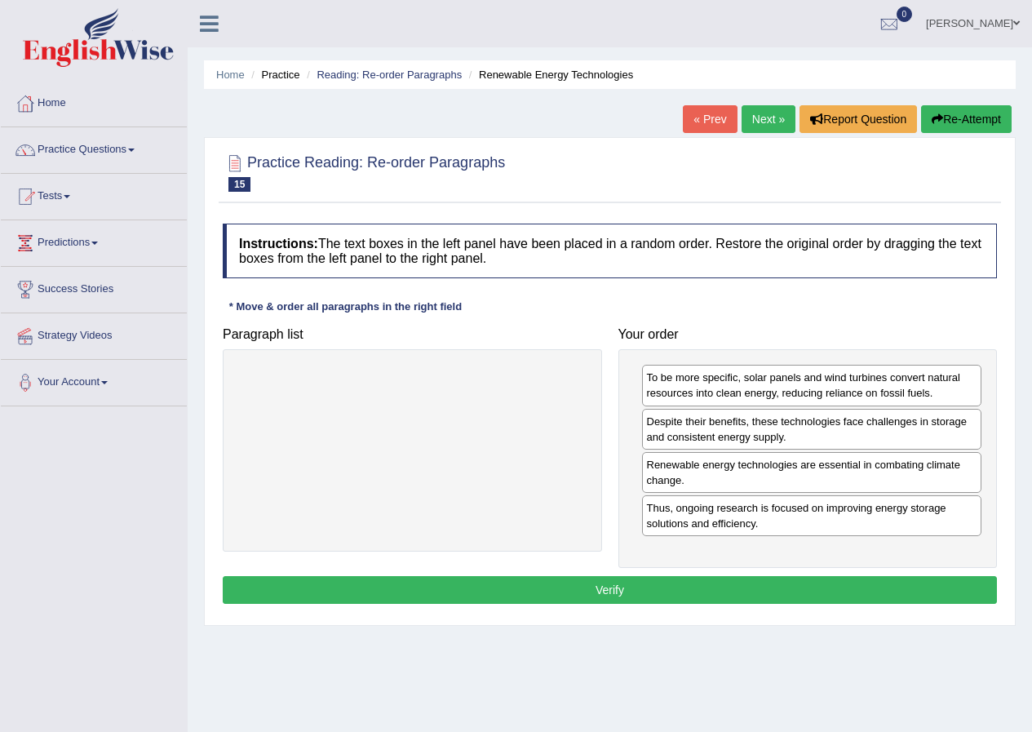
click at [736, 587] on button "Verify" at bounding box center [610, 590] width 774 height 28
click at [736, 587] on div "Home Practice Reading: Re-order Paragraphs Renewable Energy Technologies « Prev…" at bounding box center [610, 408] width 844 height 816
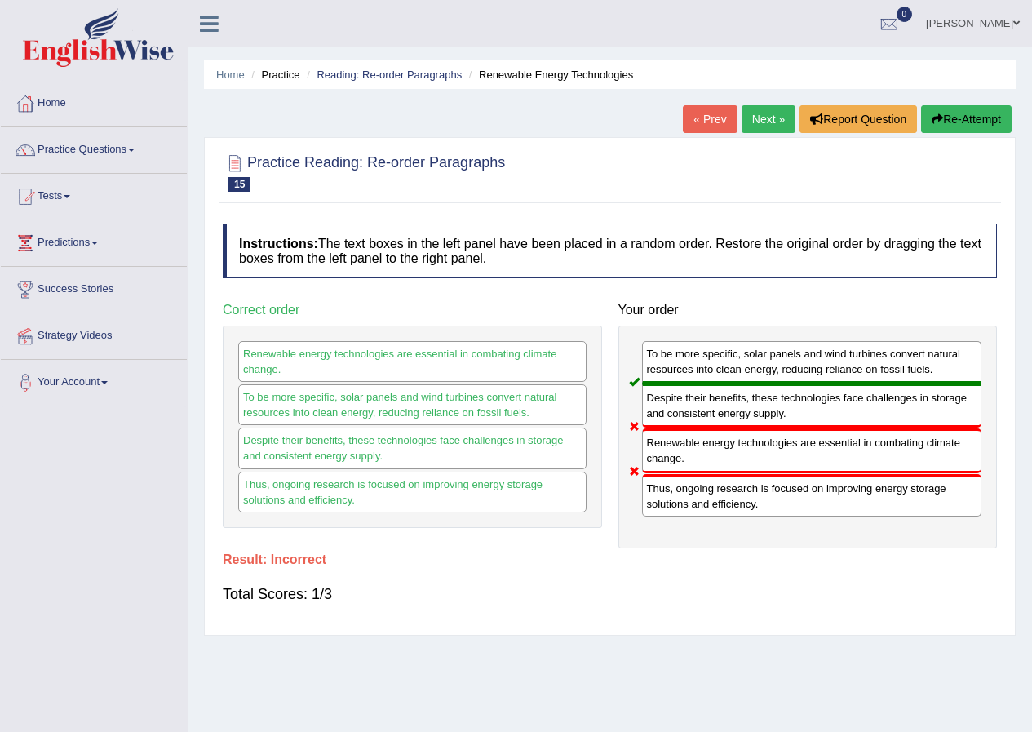
click at [445, 462] on div "Despite their benefits, these technologies face challenges in storage and consi…" at bounding box center [412, 447] width 348 height 41
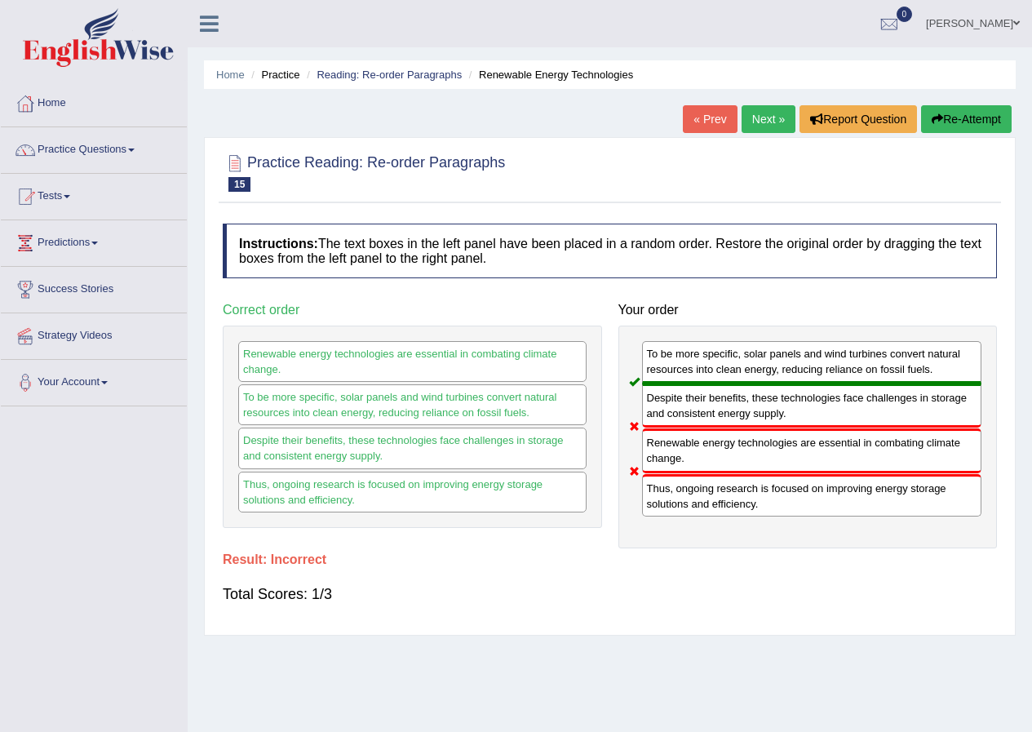
click at [445, 462] on div "Despite their benefits, these technologies face challenges in storage and consi…" at bounding box center [412, 447] width 348 height 41
drag, startPoint x: 654, startPoint y: 459, endPoint x: 693, endPoint y: 343, distance: 122.3
click at [693, 343] on div "To be more specific, solar panels and wind turbines convert natural resources i…" at bounding box center [807, 436] width 379 height 223
click at [693, 343] on div "To be more specific, solar panels and wind turbines convert natural resources i…" at bounding box center [812, 362] width 340 height 42
